Goal: Navigation & Orientation: Go to known website

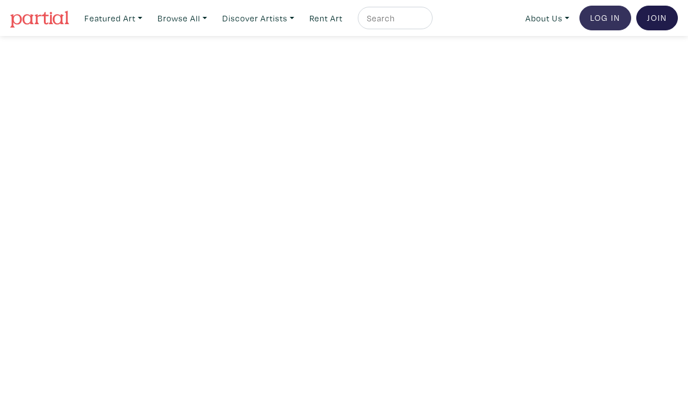
click at [612, 17] on link "Log In" at bounding box center [606, 18] width 52 height 25
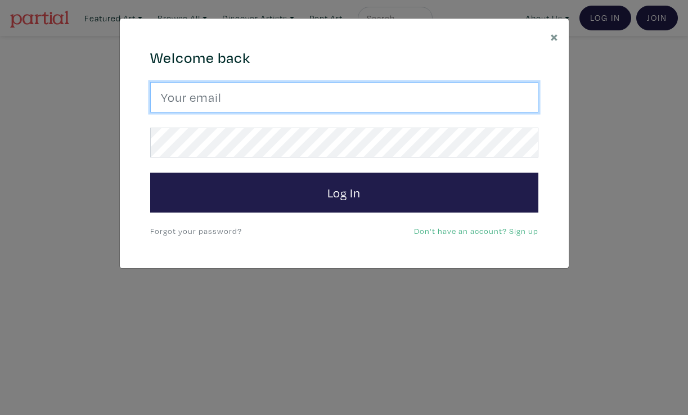
type input "emmaenright2@hotmail.com"
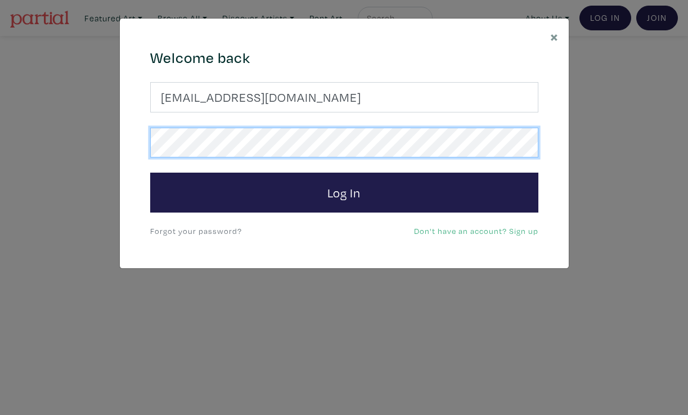
click at [344, 192] on button "Log In" at bounding box center [344, 193] width 388 height 41
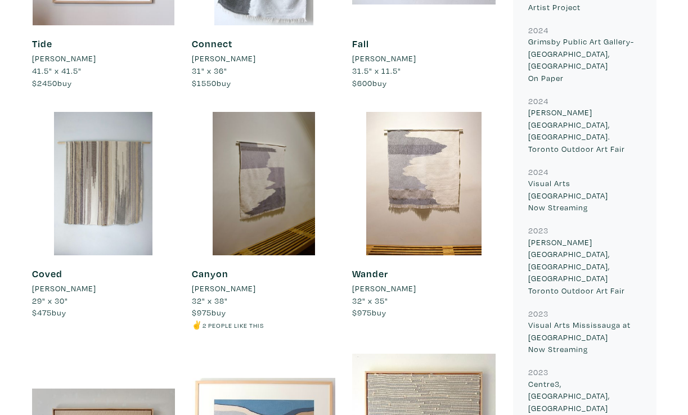
scroll to position [781, 0]
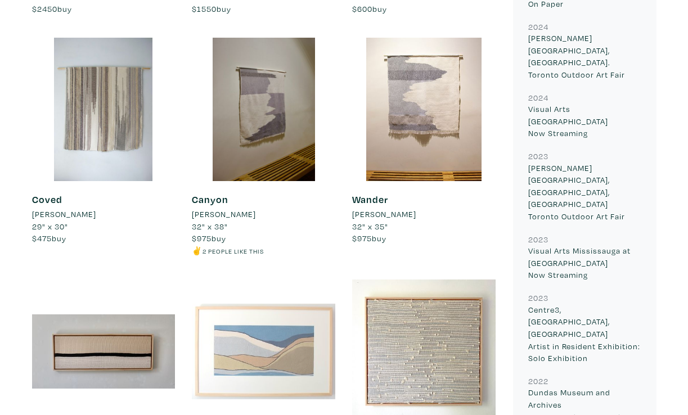
click at [266, 348] on div at bounding box center [264, 352] width 144 height 144
